Goal: Information Seeking & Learning: Find specific fact

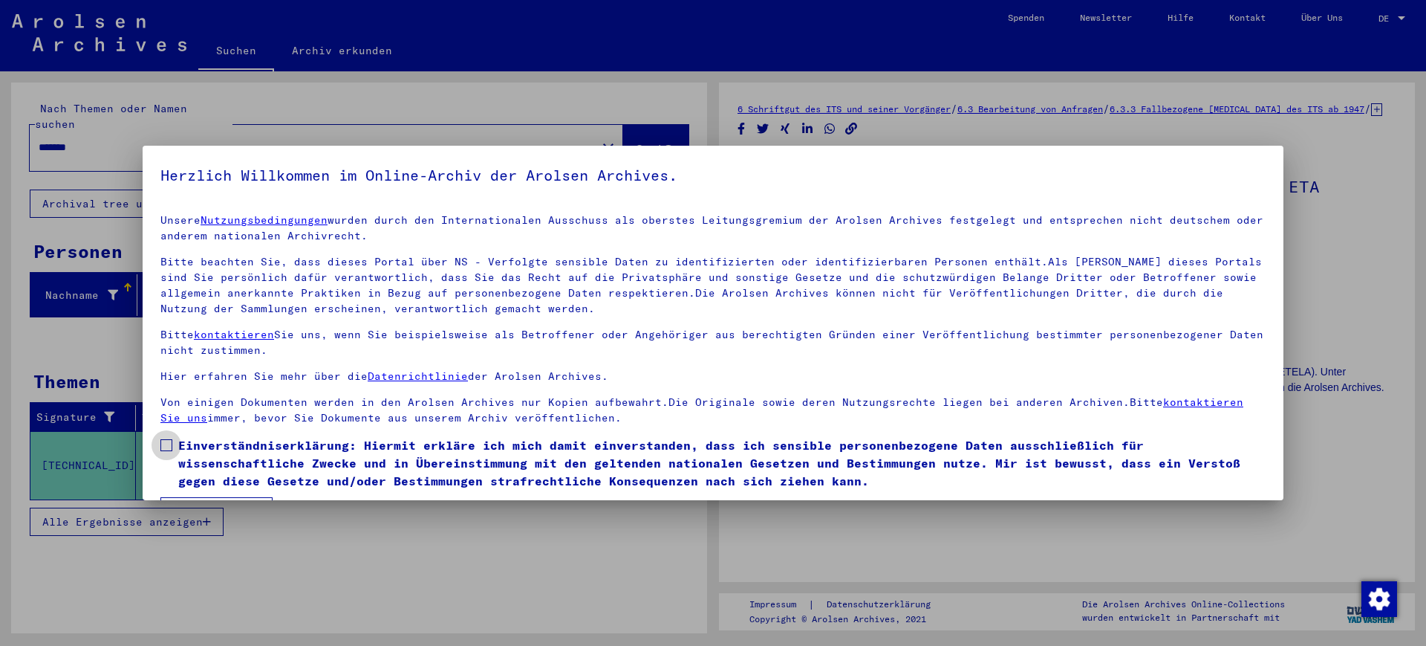
click at [166, 444] on span at bounding box center [166, 445] width 12 height 12
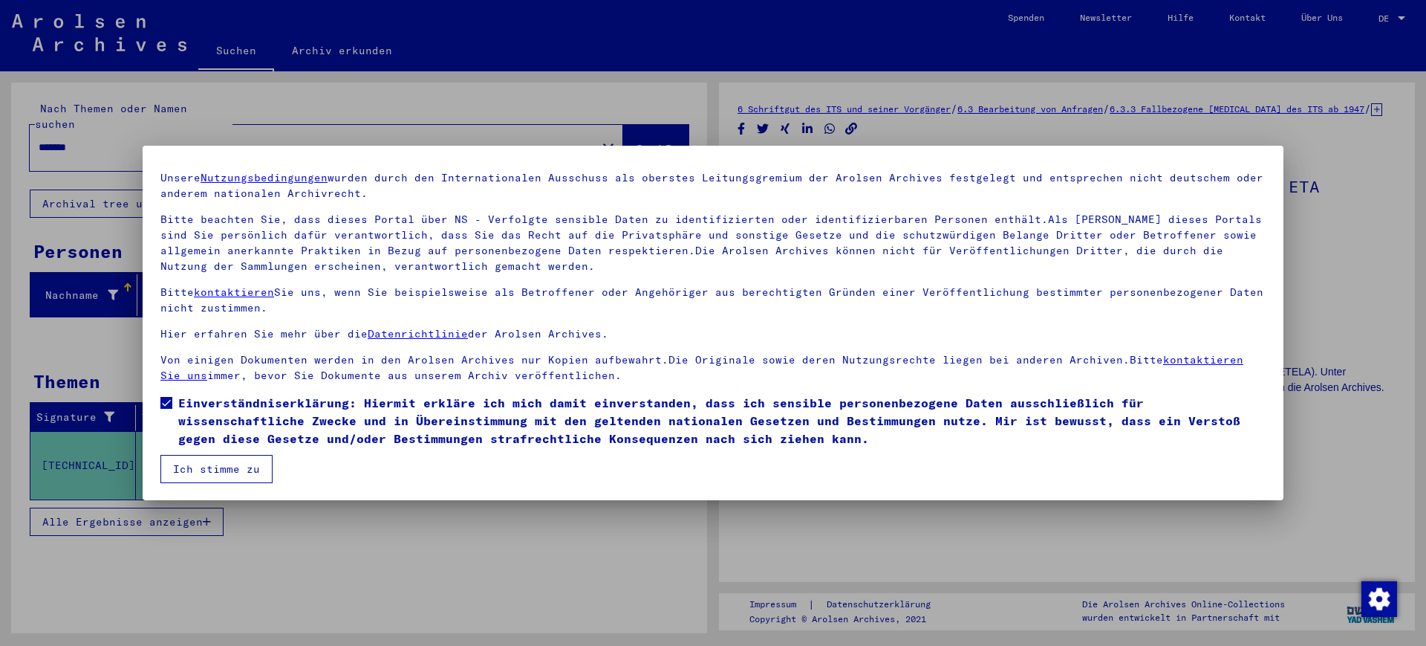
click at [251, 469] on button "Ich stimme zu" at bounding box center [216, 469] width 112 height 28
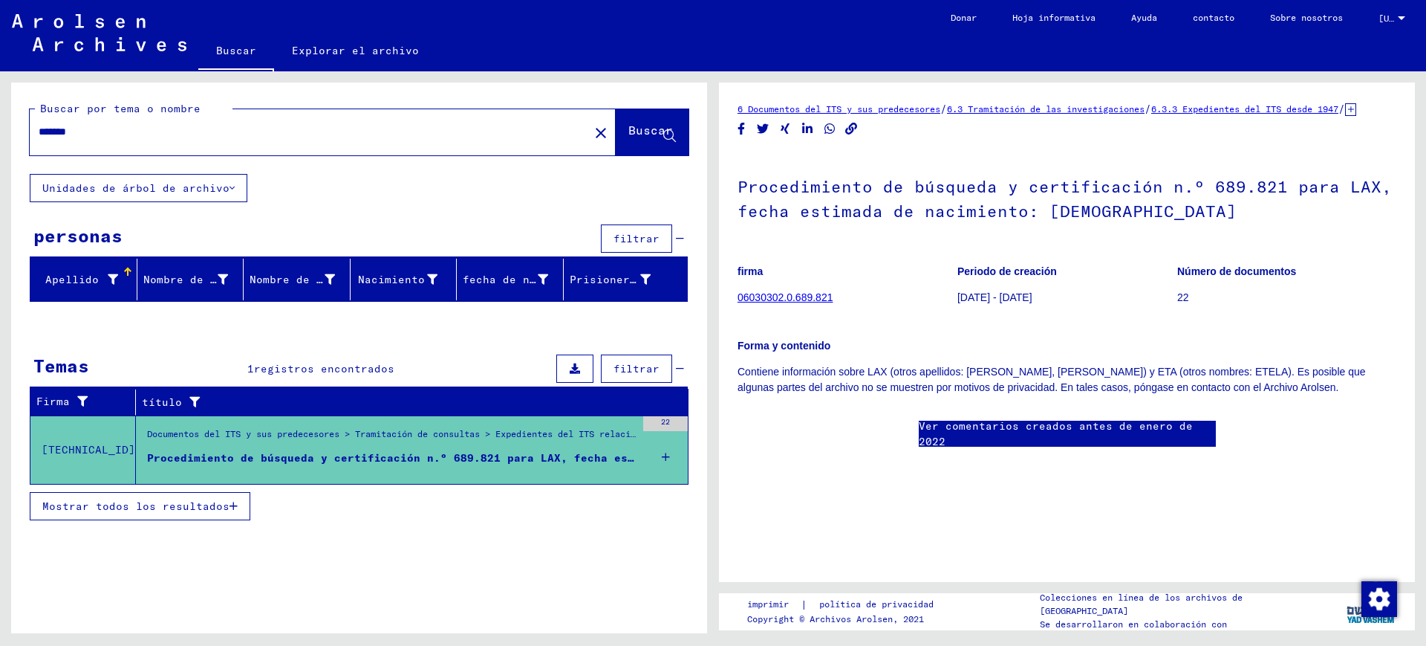
click at [471, 132] on input "*******" at bounding box center [310, 132] width 542 height 16
type input "***"
